Goal: Feedback & Contribution: Contribute content

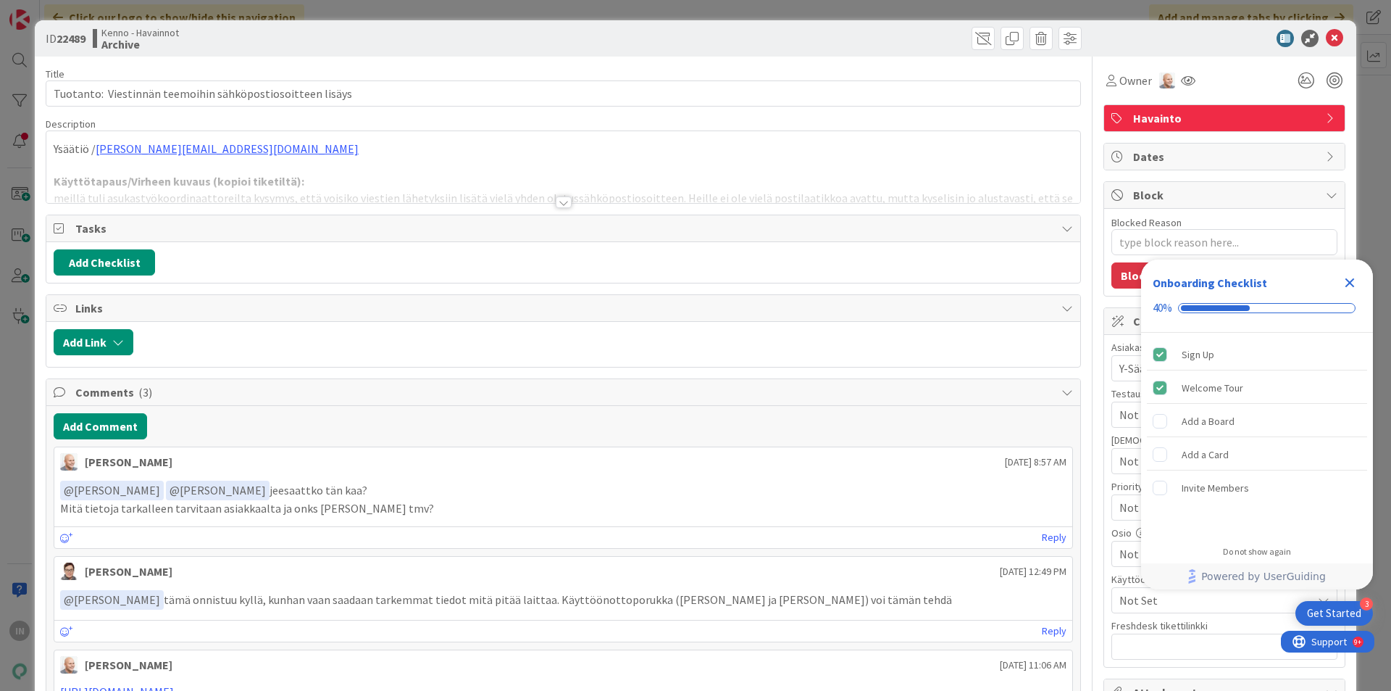
click at [1351, 277] on icon "Close Checklist" at bounding box center [1349, 282] width 17 height 17
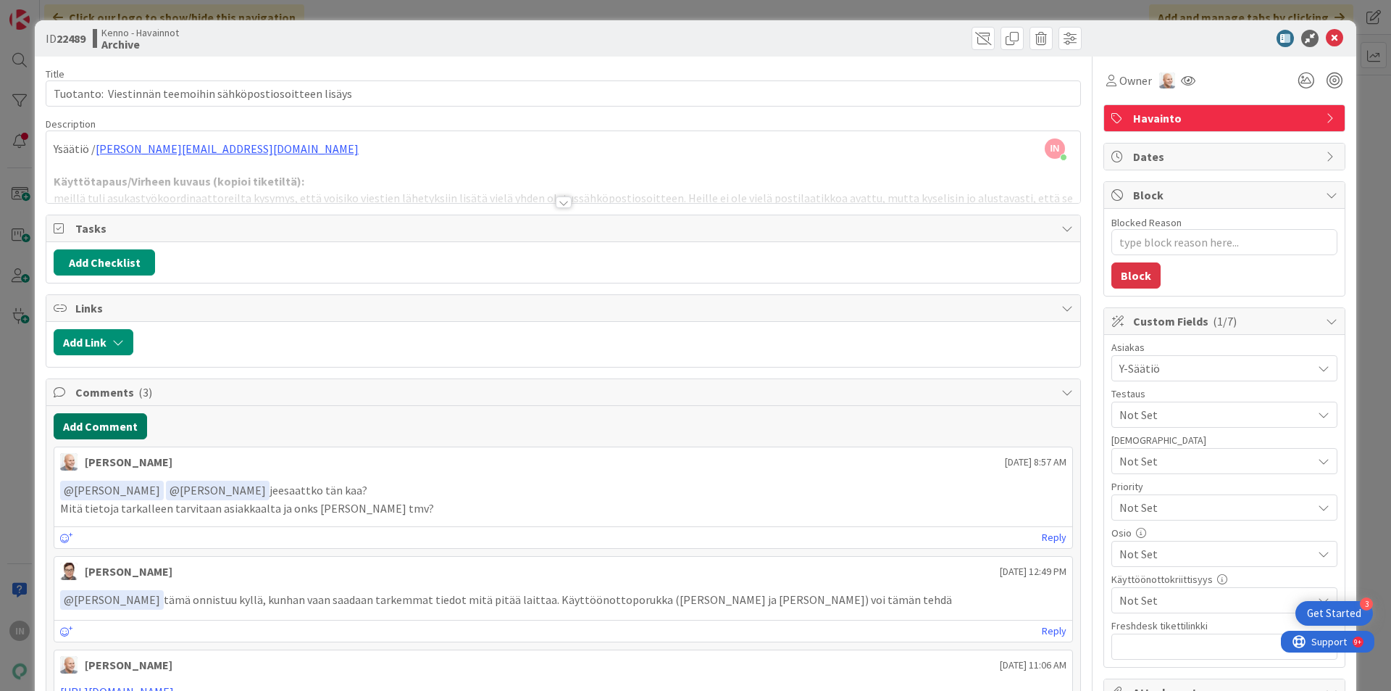
click at [121, 417] on button "Add Comment" at bounding box center [100, 426] width 93 height 26
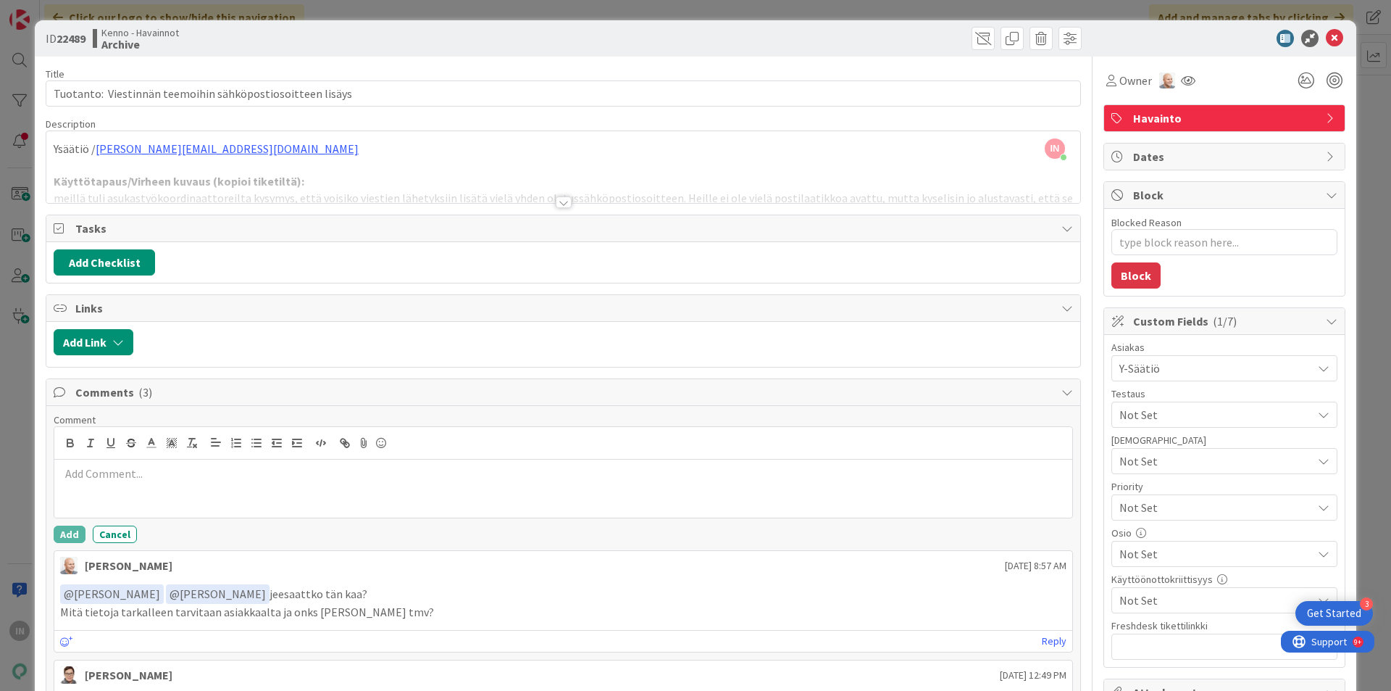
click at [173, 467] on p at bounding box center [563, 473] width 1006 height 17
type textarea "x"
click at [172, 471] on p at bounding box center [563, 473] width 1006 height 17
click at [370, 191] on div at bounding box center [563, 184] width 1034 height 37
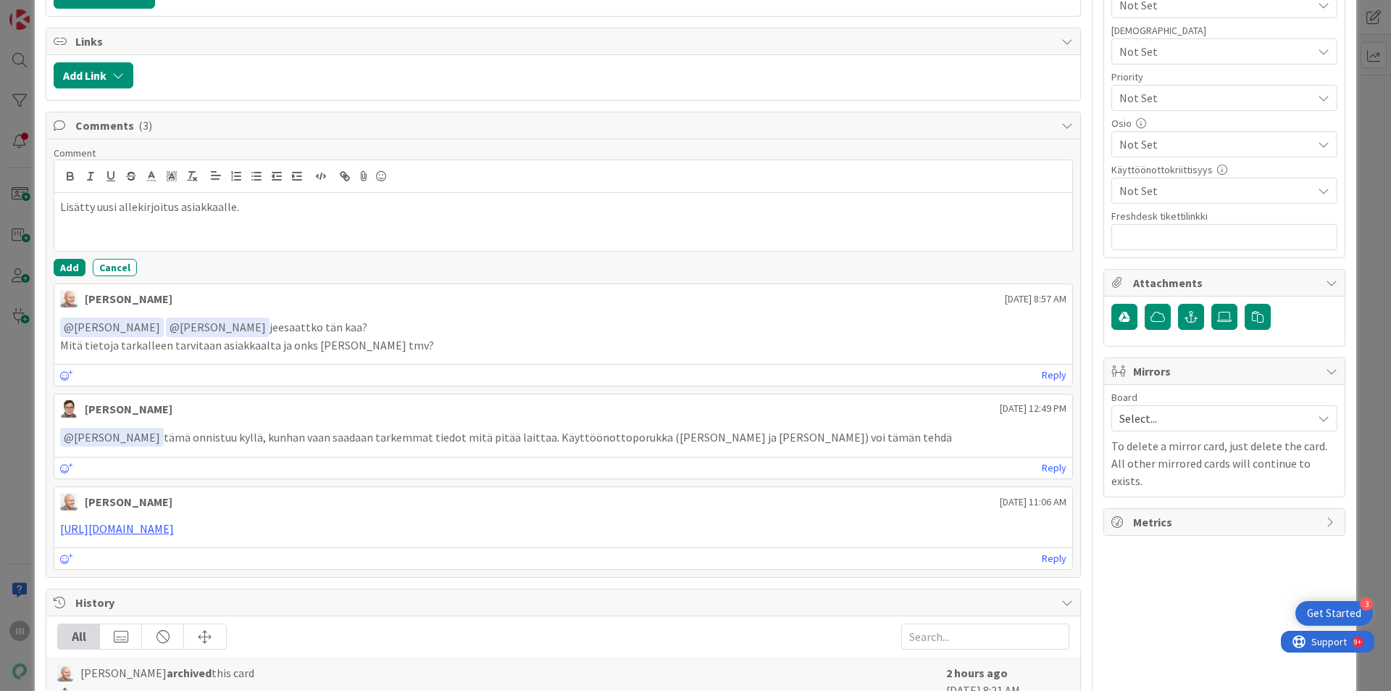
scroll to position [507, 0]
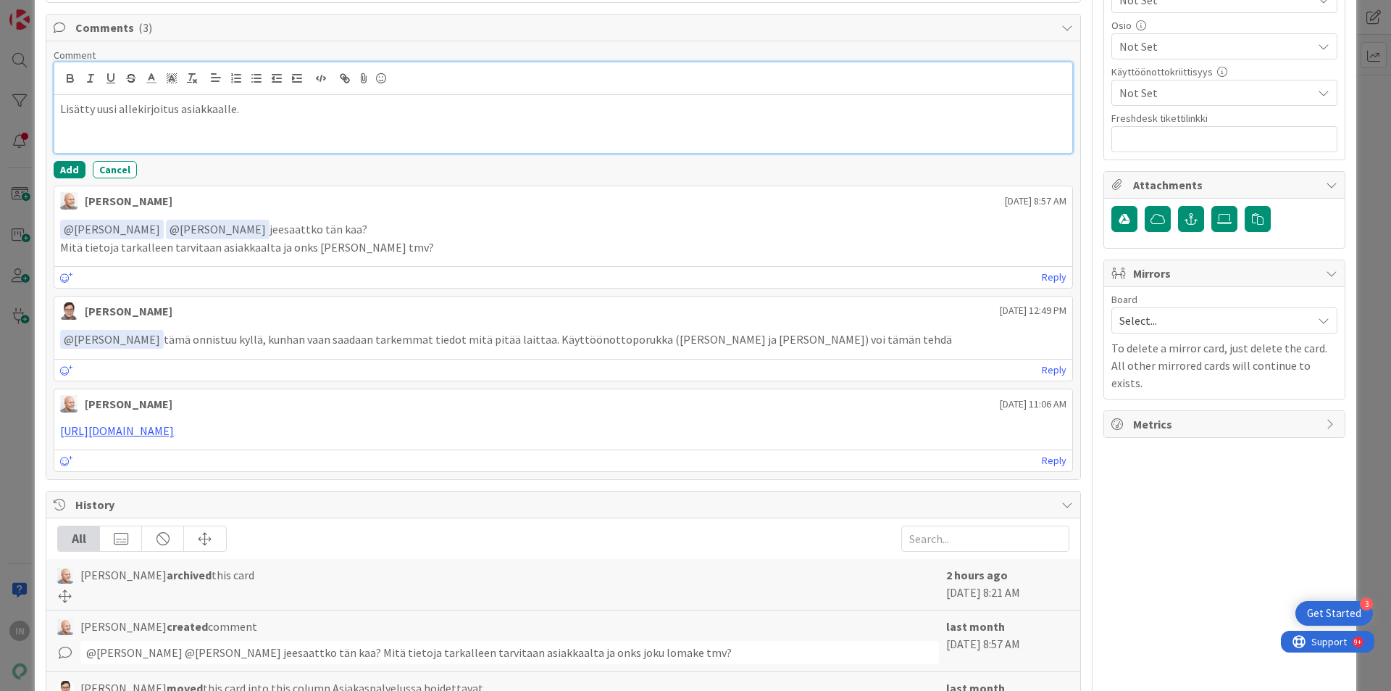
click at [256, 117] on p "Lisätty uusi allekirjoitus asiakkaalle." at bounding box center [563, 109] width 1006 height 17
click at [67, 178] on button "Add" at bounding box center [70, 169] width 32 height 17
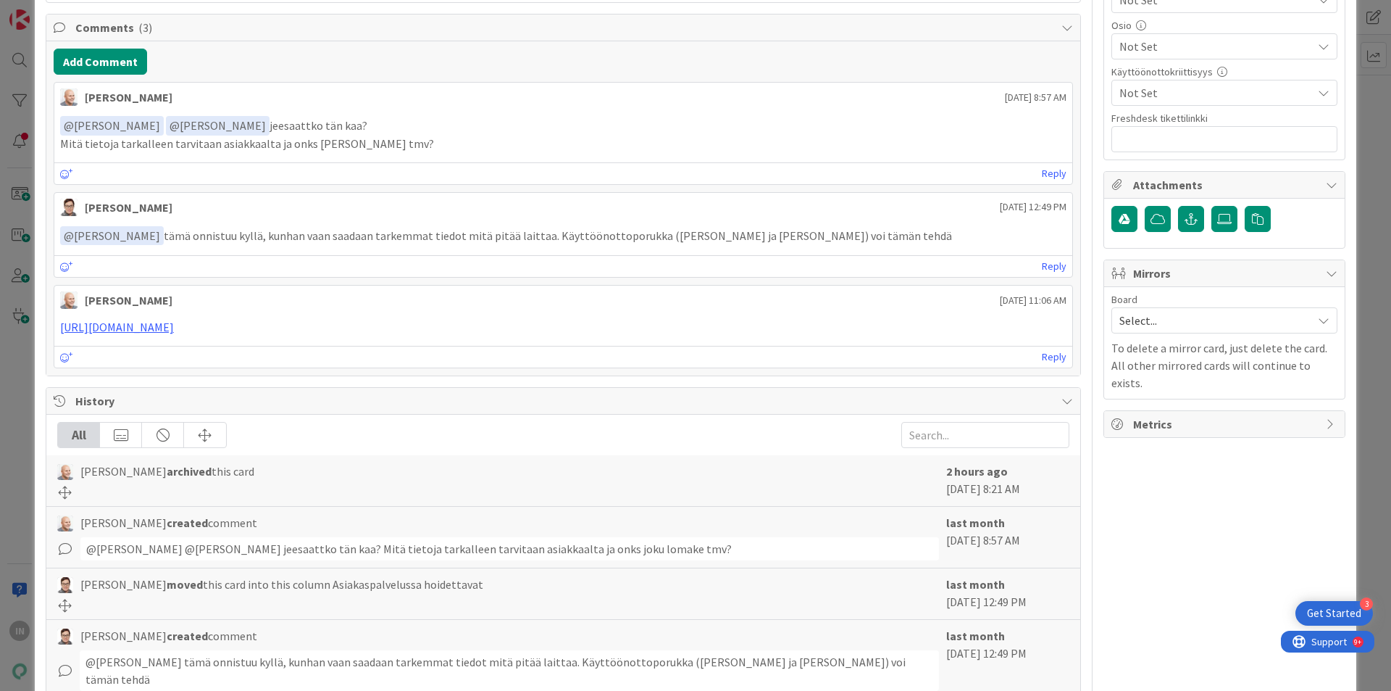
type textarea "x"
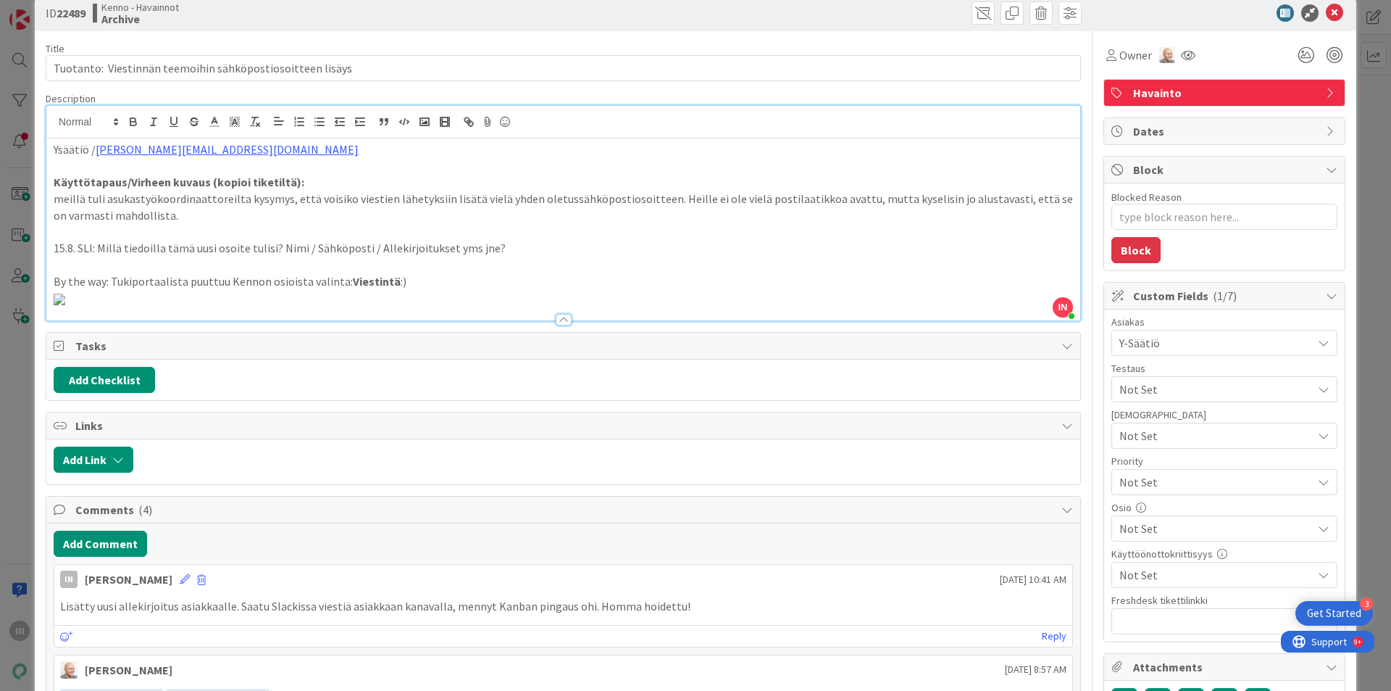
scroll to position [0, 0]
